Goal: Information Seeking & Learning: Learn about a topic

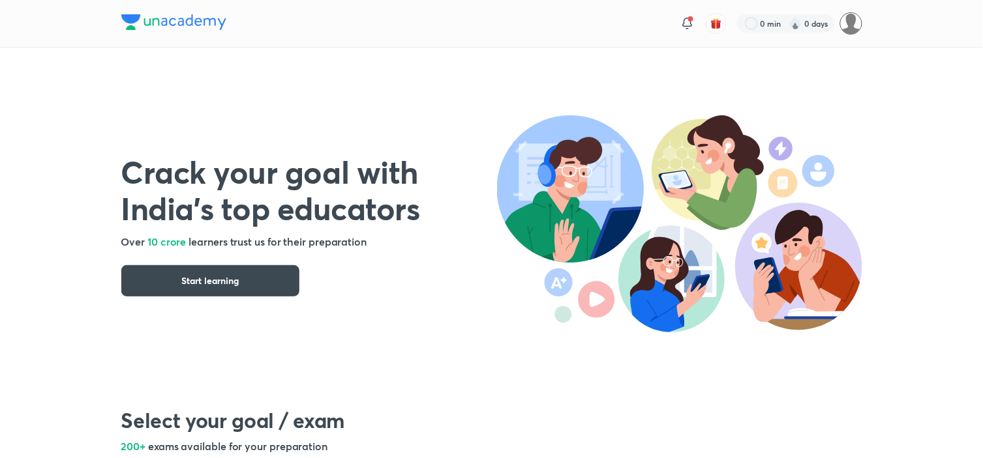
click at [856, 14] on img at bounding box center [851, 23] width 22 height 22
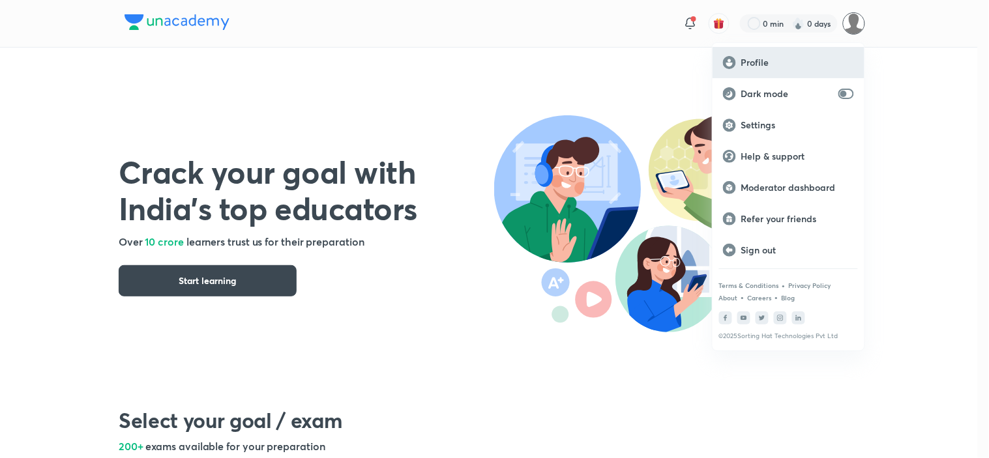
click at [765, 63] on p "Profile" at bounding box center [797, 63] width 113 height 12
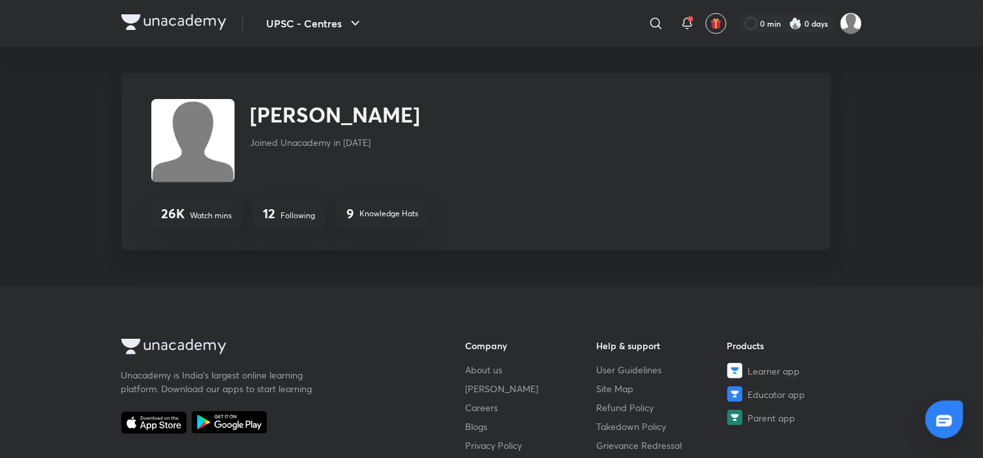
click at [129, 14] on img at bounding box center [173, 22] width 105 height 16
